Goal: Information Seeking & Learning: Learn about a topic

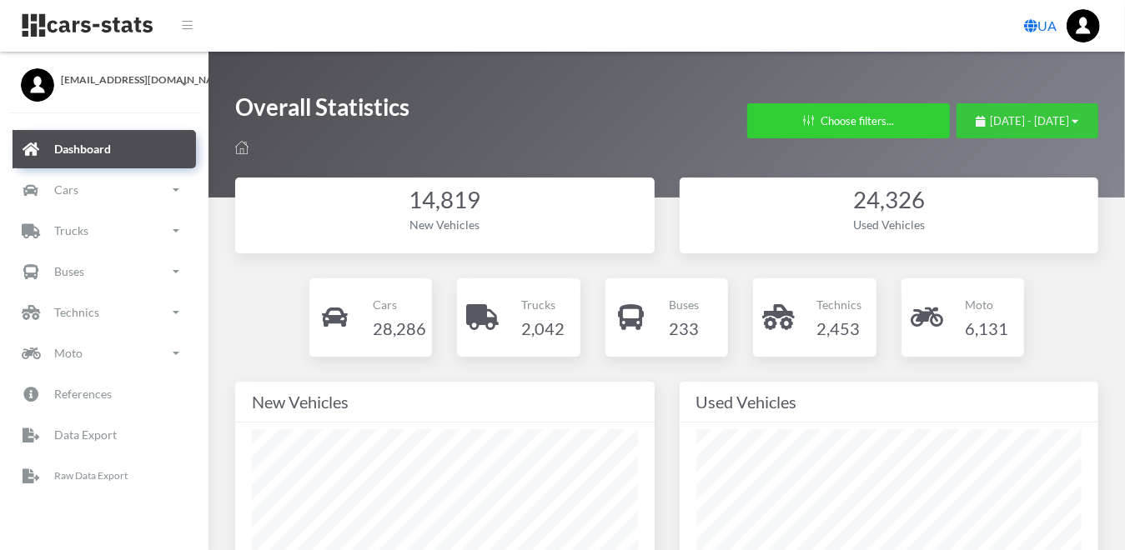
click at [1067, 123] on span "July 28, 2025 - August 27, 2025" at bounding box center [1029, 120] width 79 height 13
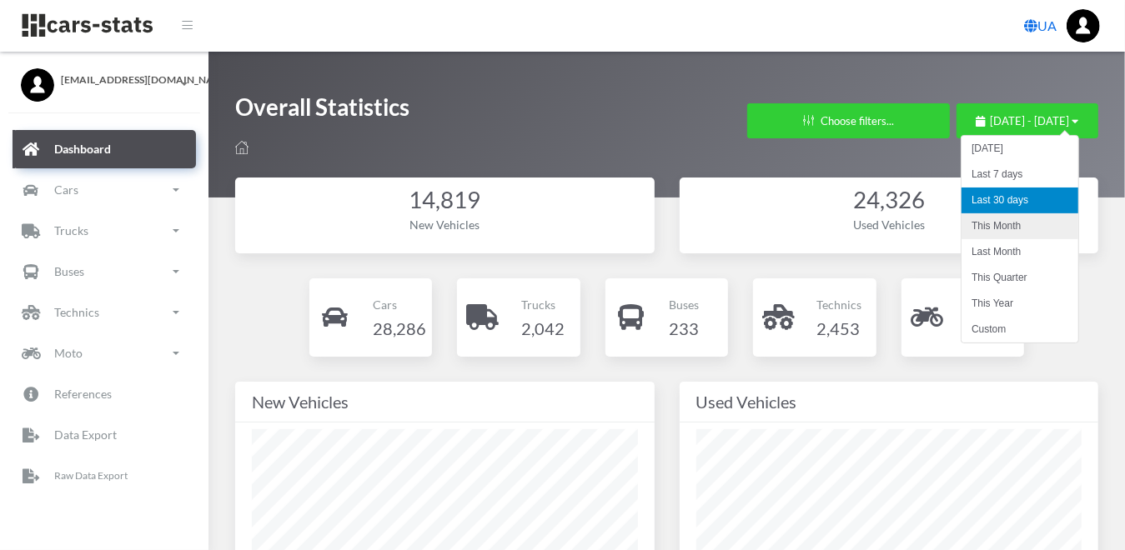
click at [990, 219] on li "This Month" at bounding box center [1019, 226] width 117 height 26
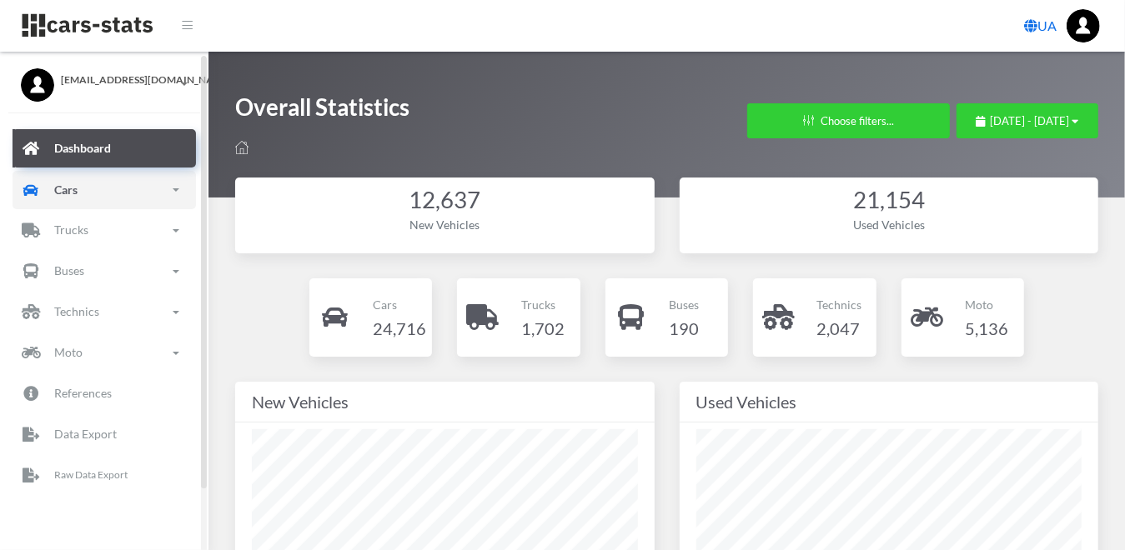
click at [83, 186] on link "Cars" at bounding box center [104, 190] width 183 height 38
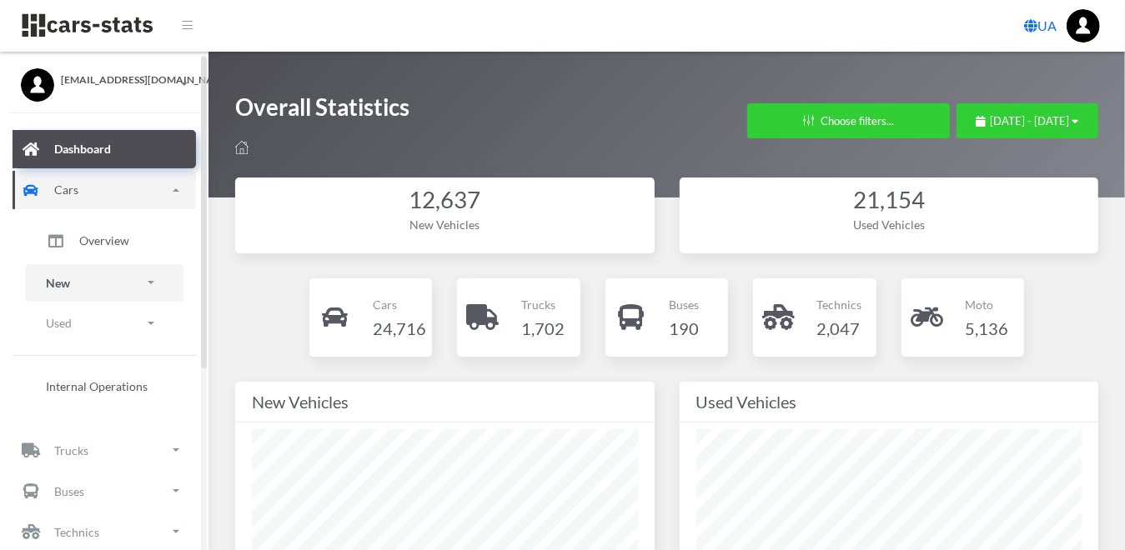
click at [67, 282] on p "New" at bounding box center [58, 283] width 24 height 21
click at [106, 325] on span "Brands" at bounding box center [97, 330] width 37 height 18
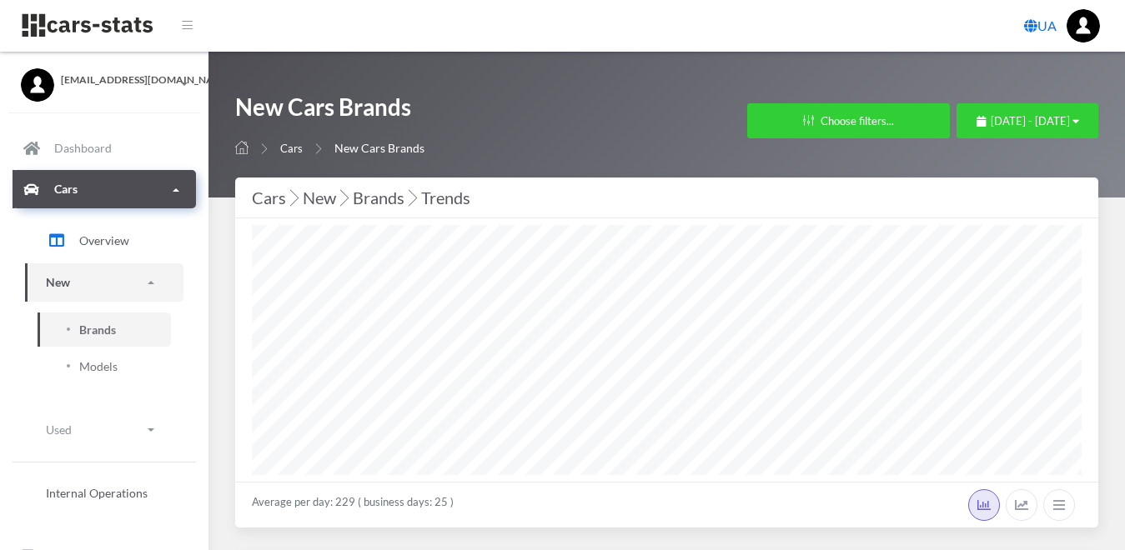
select select "25"
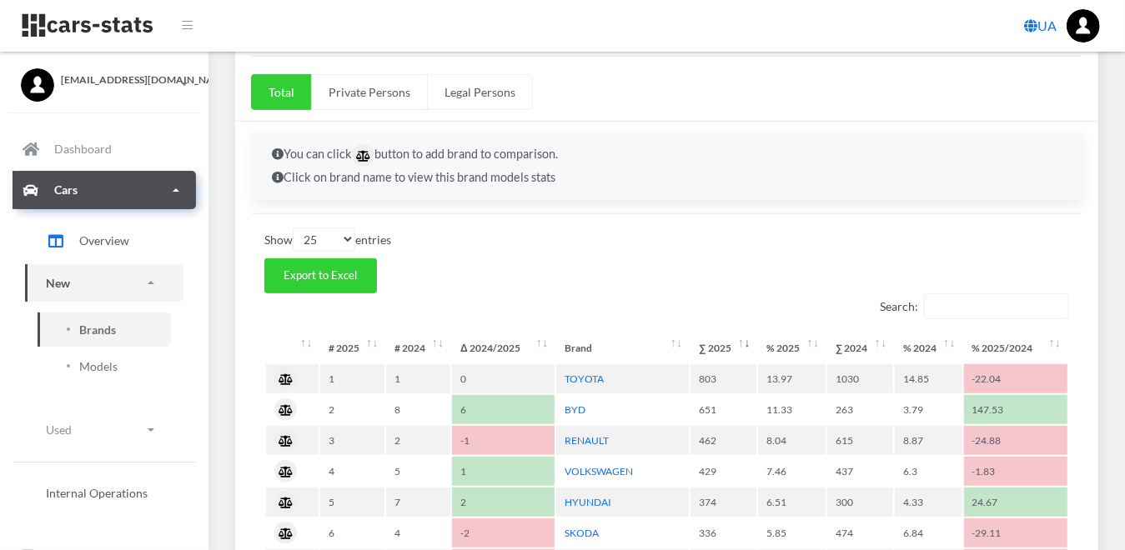
scroll to position [667, 0]
